Goal: Task Accomplishment & Management: Manage account settings

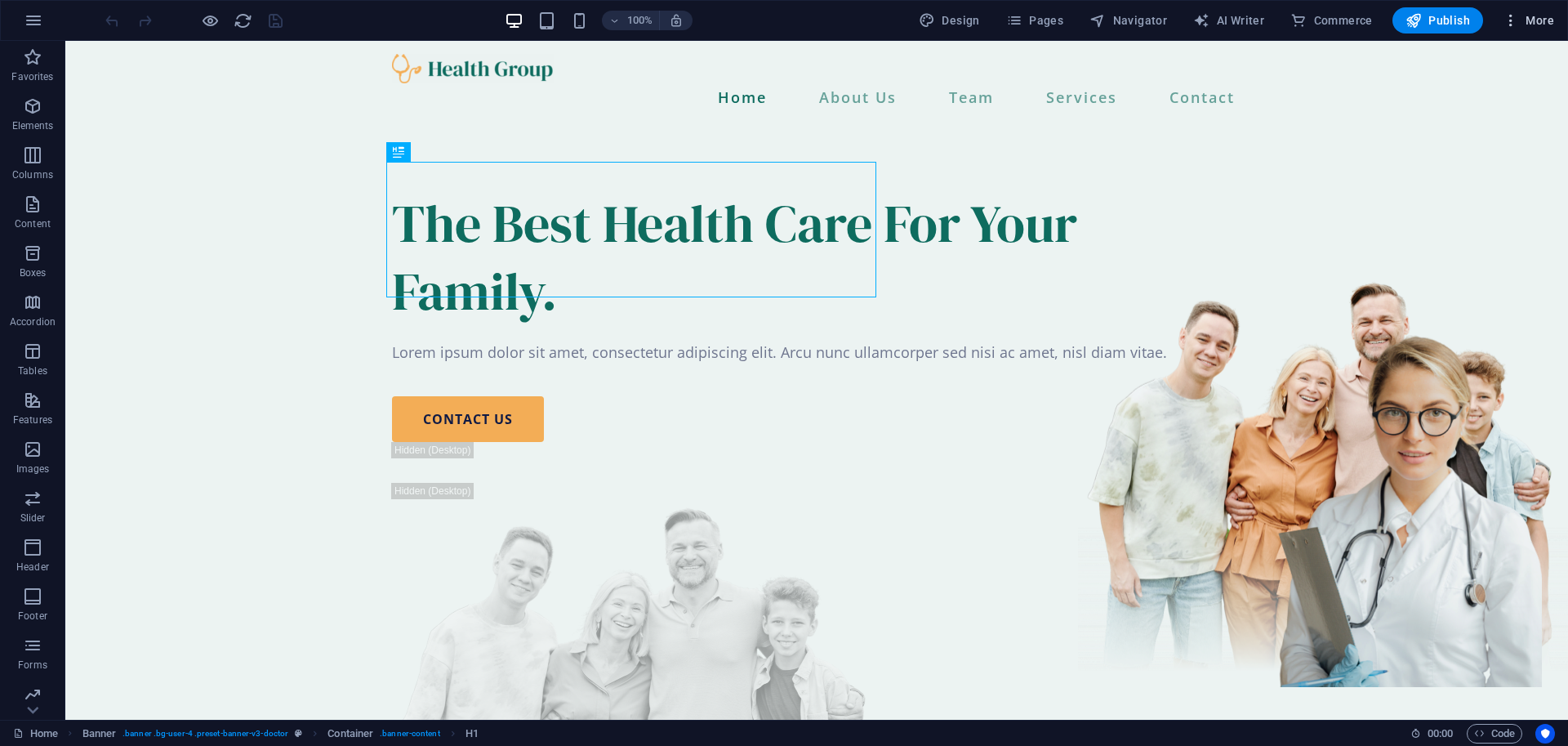
click at [1514, 23] on icon "button" at bounding box center [1511, 20] width 16 height 16
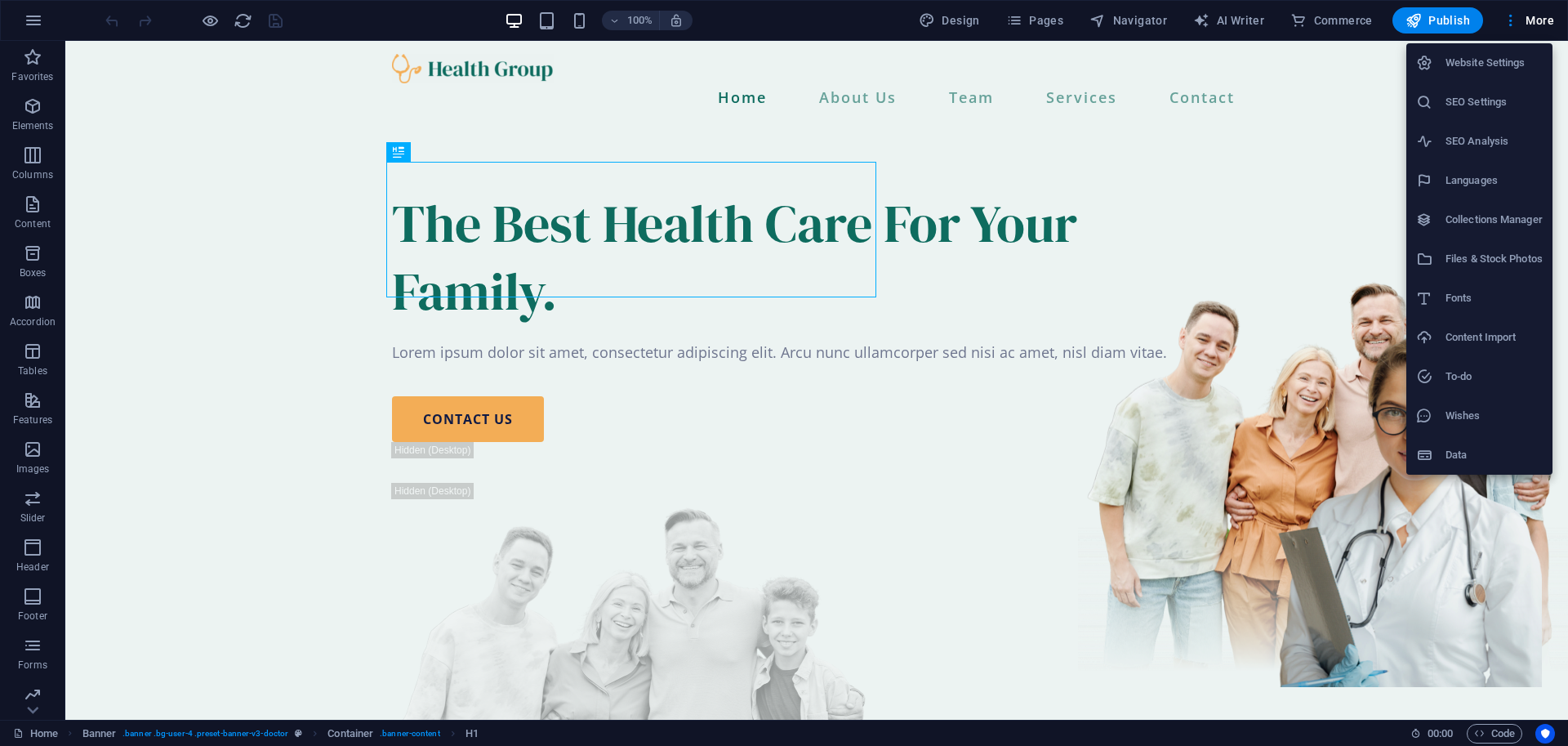
click at [1342, 57] on div at bounding box center [784, 373] width 1568 height 746
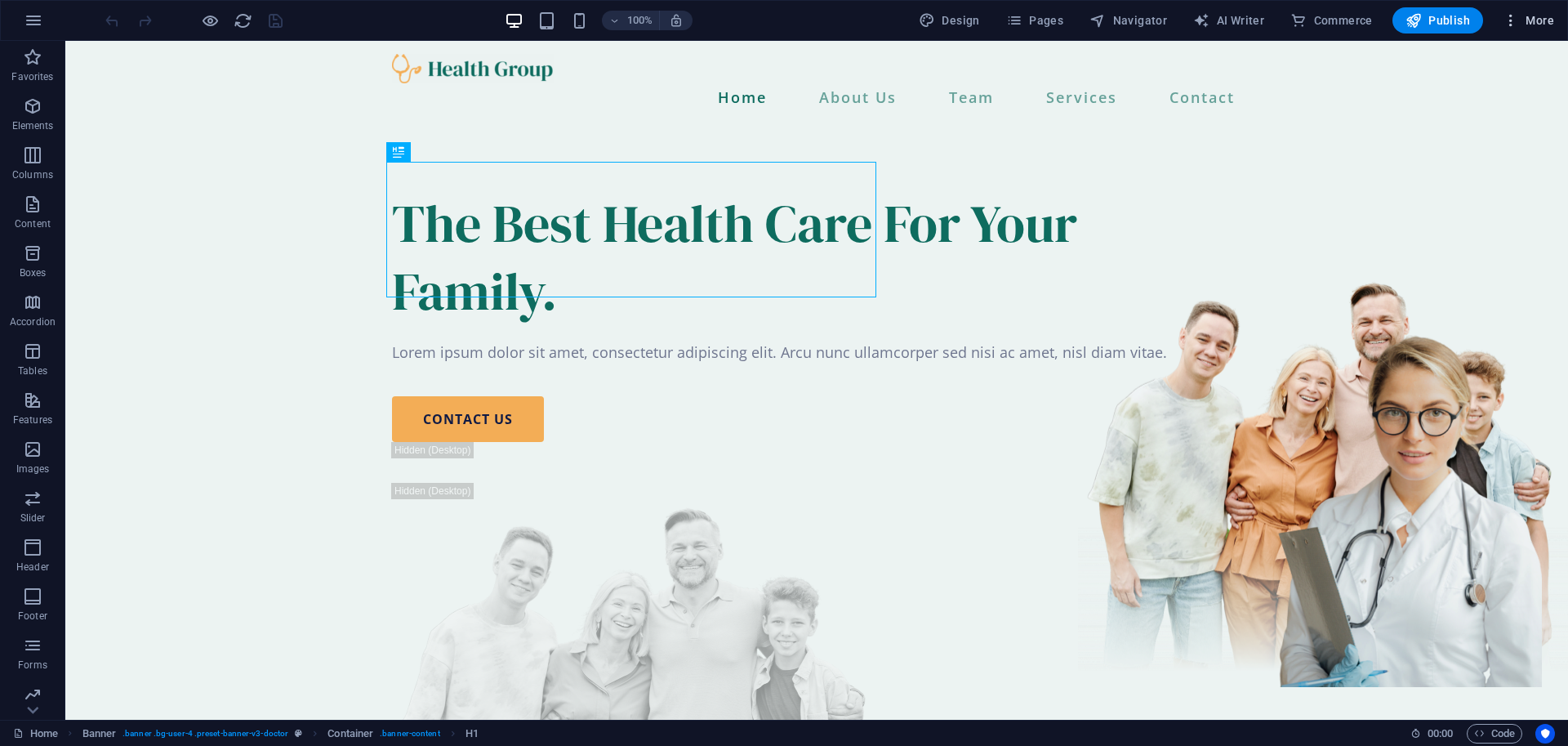
click at [1545, 23] on span "More" at bounding box center [1529, 20] width 52 height 16
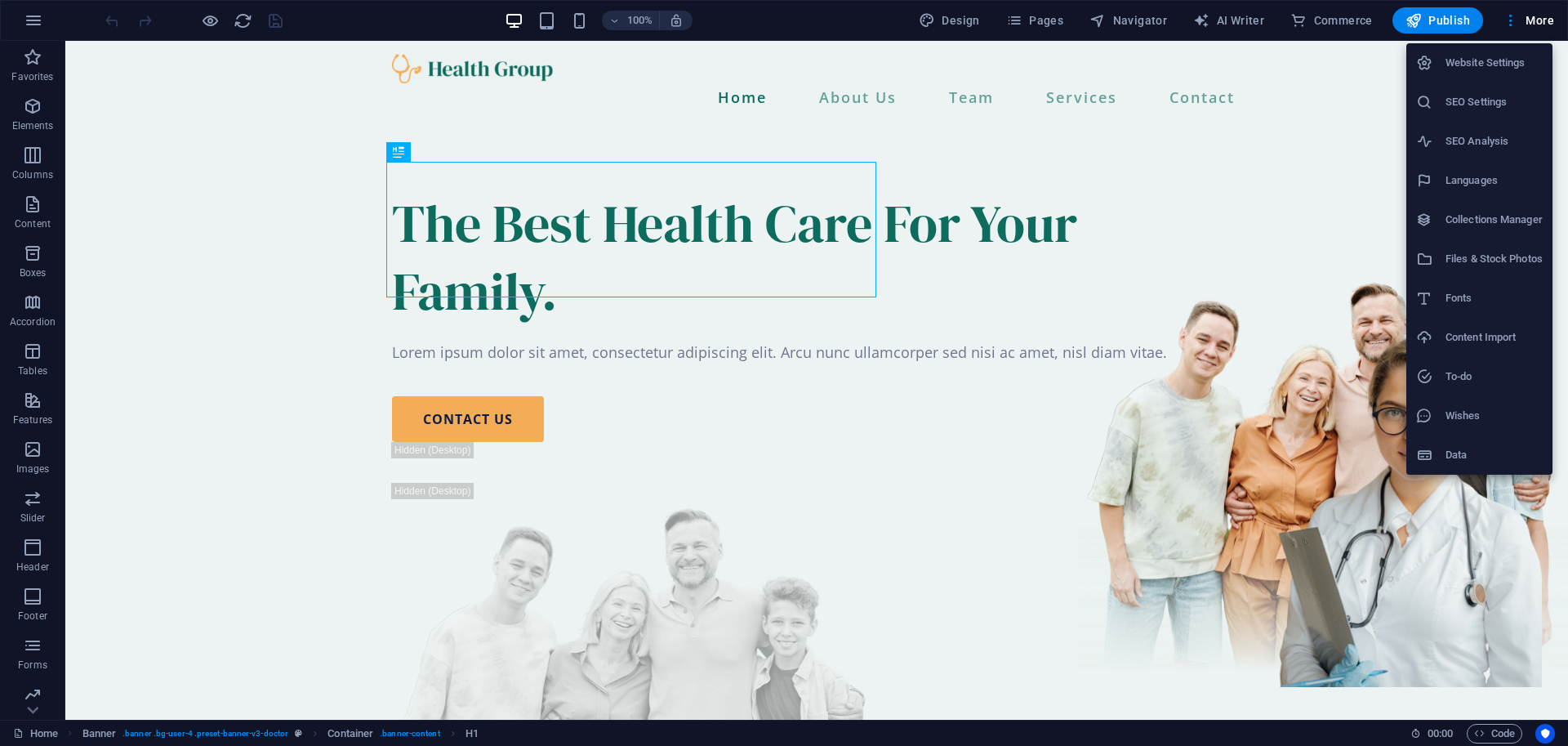
click at [1505, 73] on li "Website Settings" at bounding box center [1480, 63] width 146 height 39
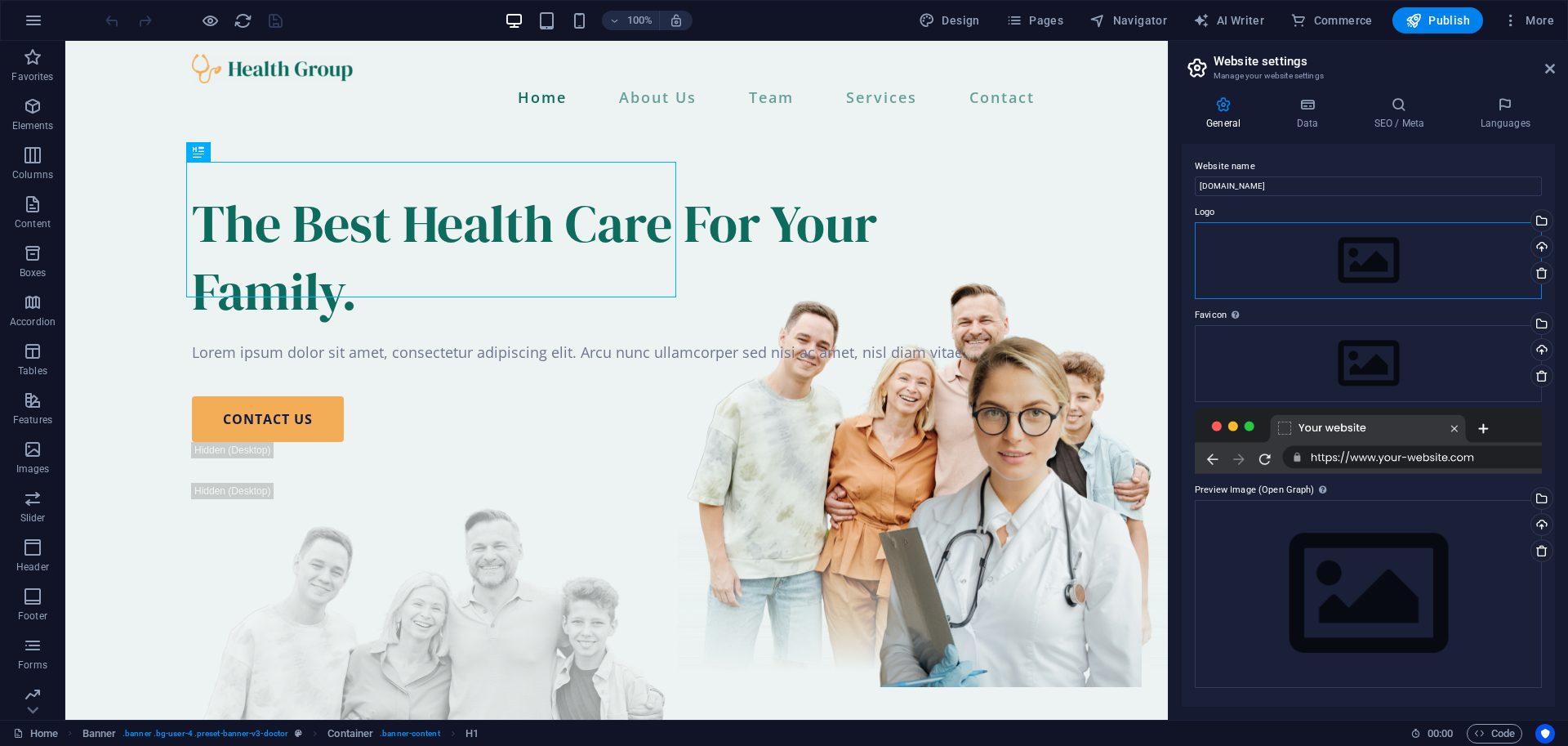
click at [1321, 246] on div "Drag files here, click to choose files or select files from Files or our free s…" at bounding box center [1368, 261] width 347 height 77
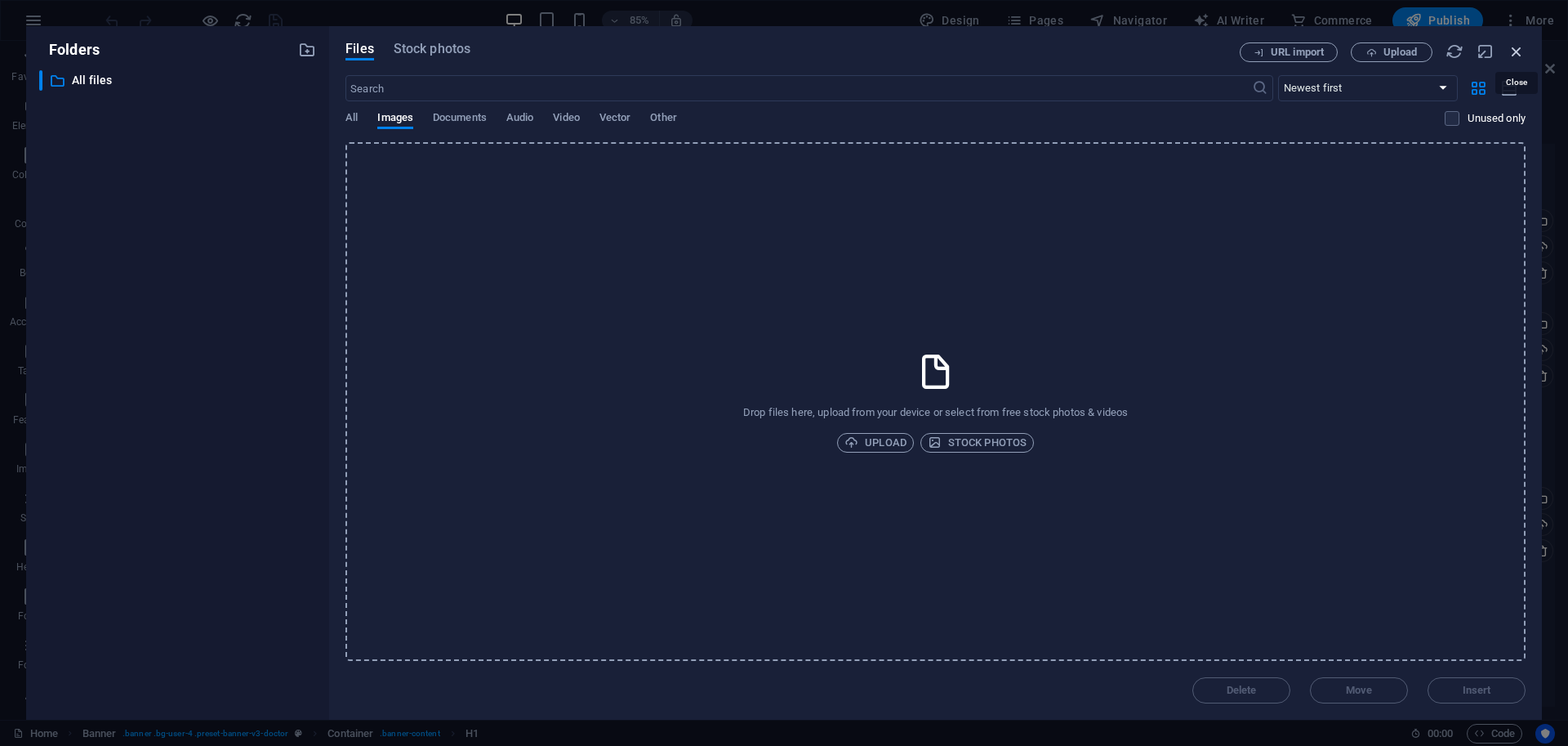
click at [1519, 56] on icon "button" at bounding box center [1516, 51] width 18 height 18
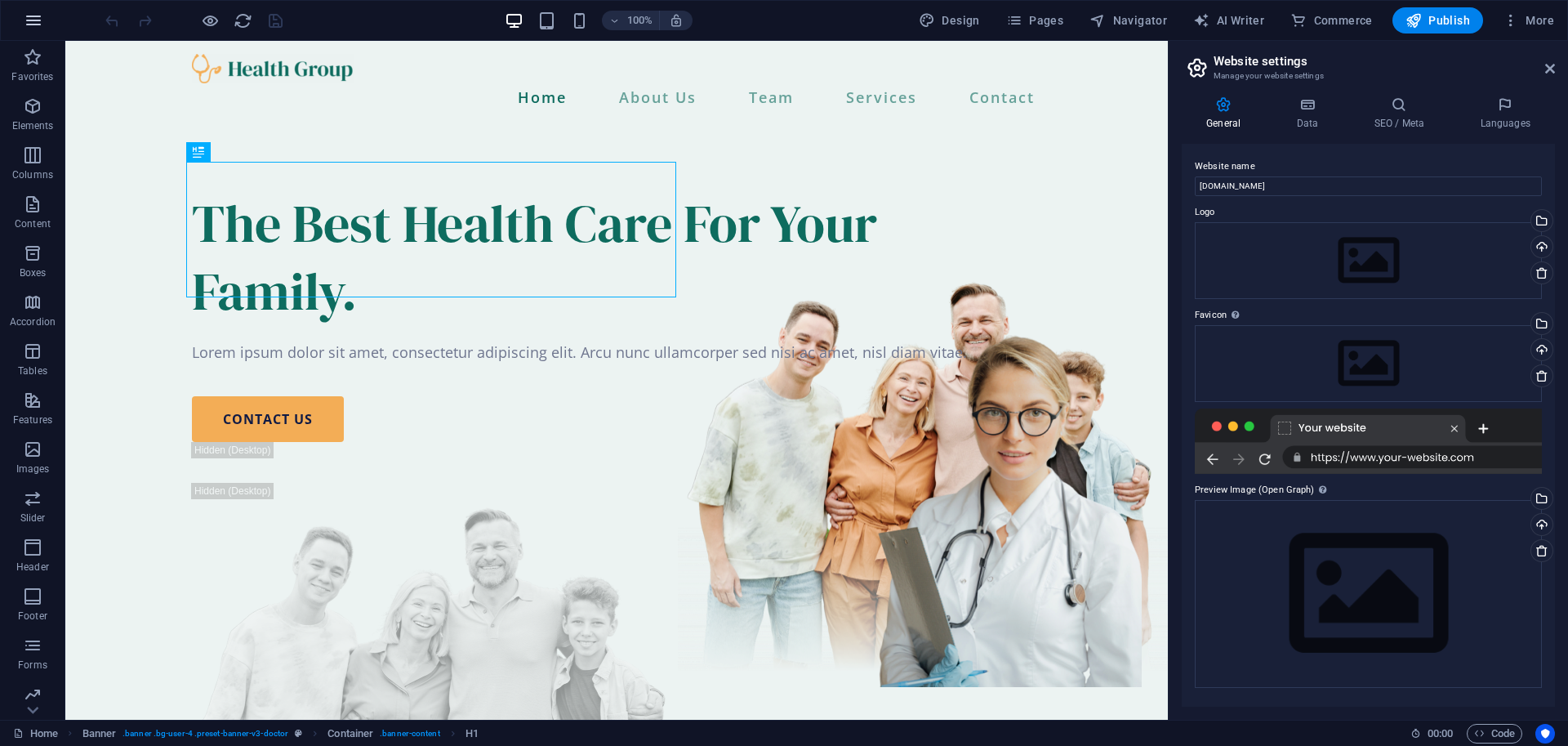
click at [30, 27] on icon "button" at bounding box center [33, 20] width 20 height 20
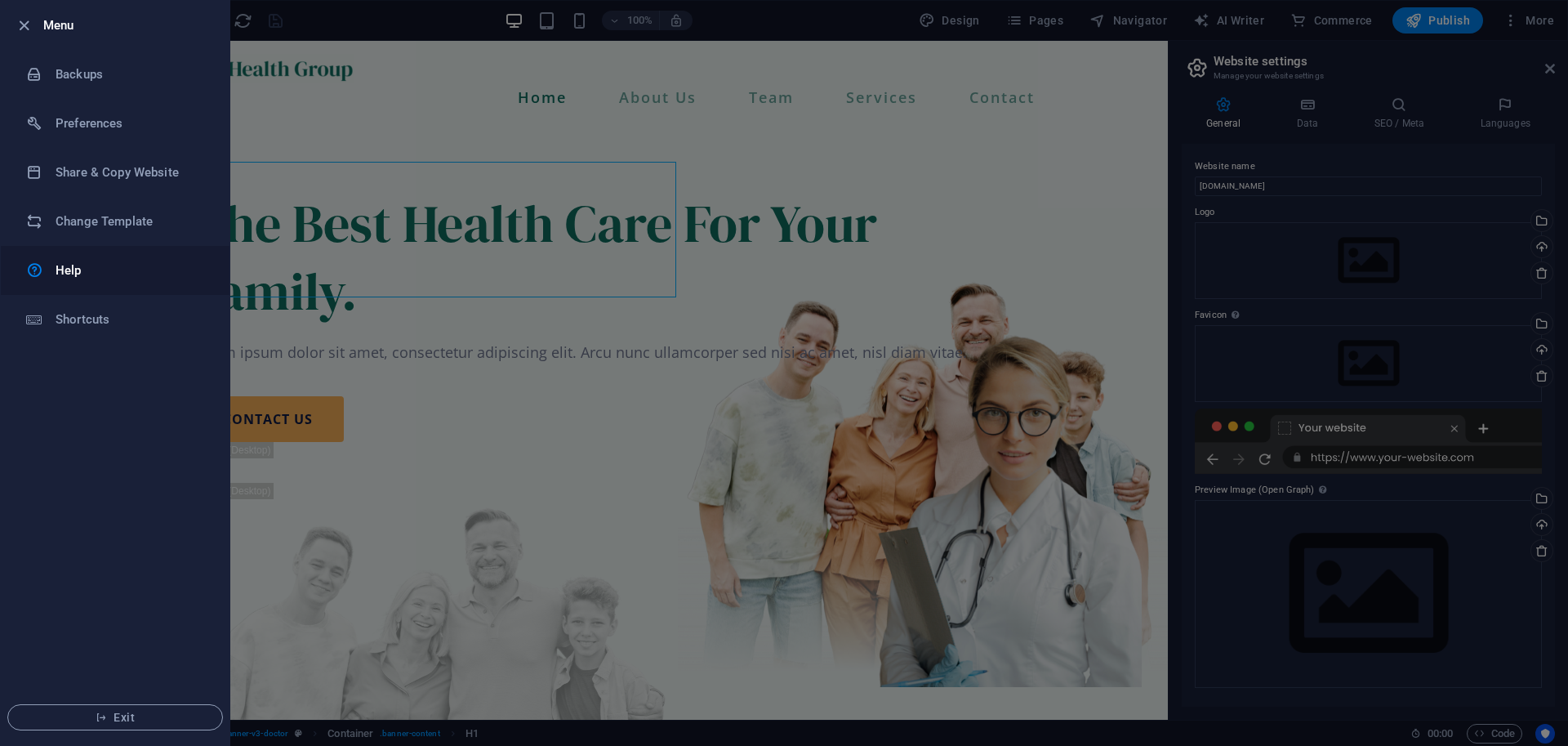
click at [79, 274] on h6 "Help" at bounding box center [130, 270] width 151 height 20
